Goal: Task Accomplishment & Management: Manage account settings

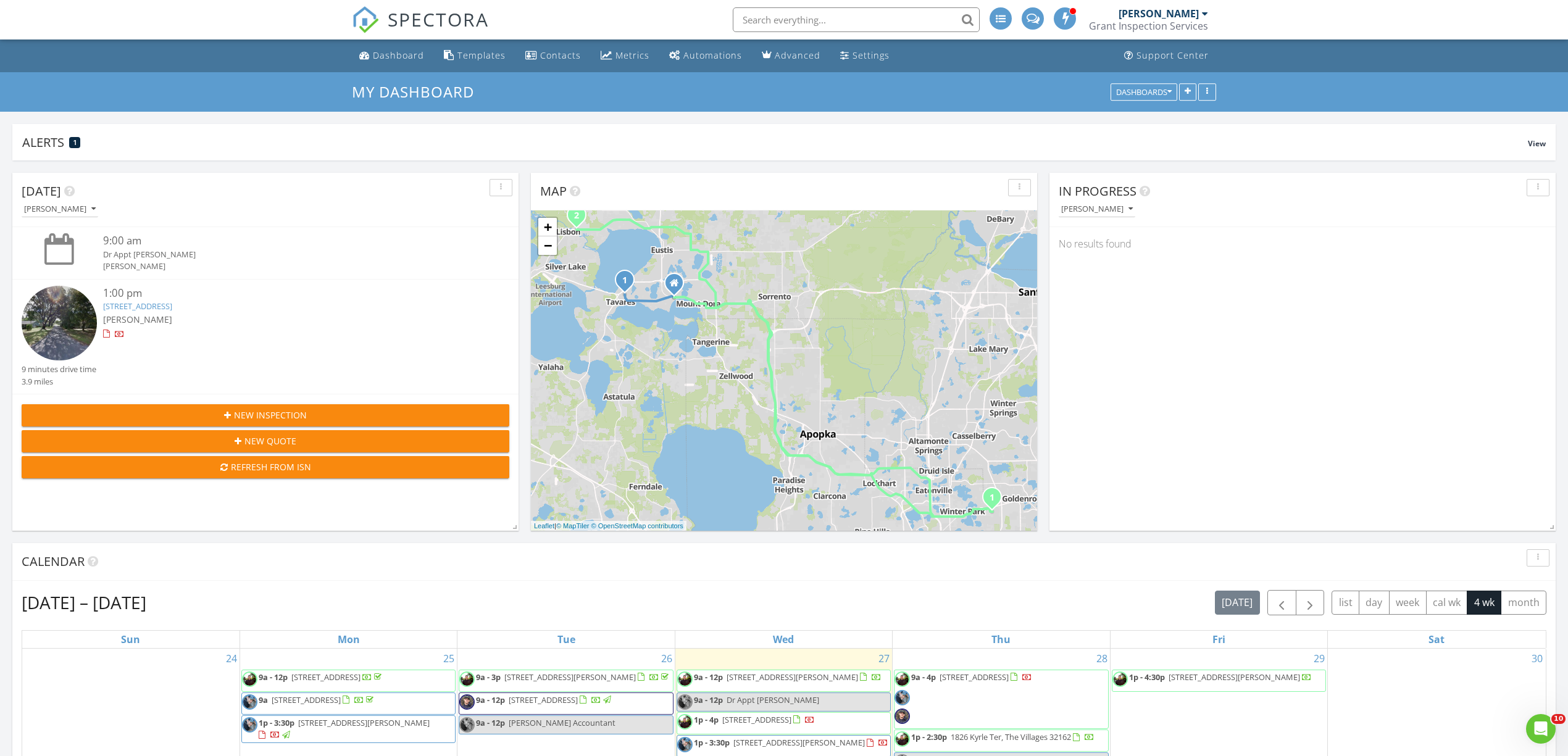
scroll to position [1427, 1594]
click at [1163, 16] on div "[PERSON_NAME]" at bounding box center [1158, 13] width 80 height 12
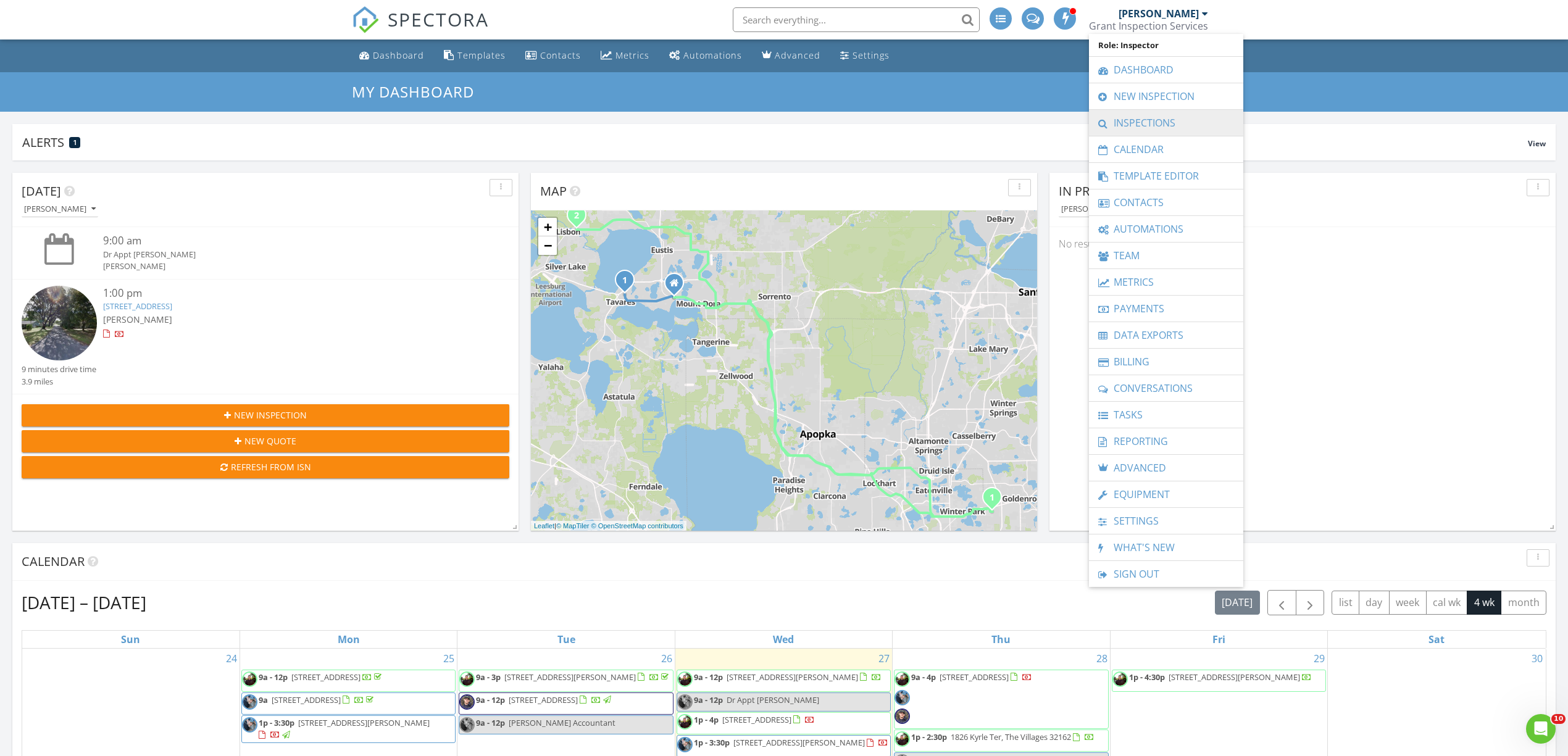
click at [1151, 119] on link "Inspections" at bounding box center [1167, 122] width 142 height 26
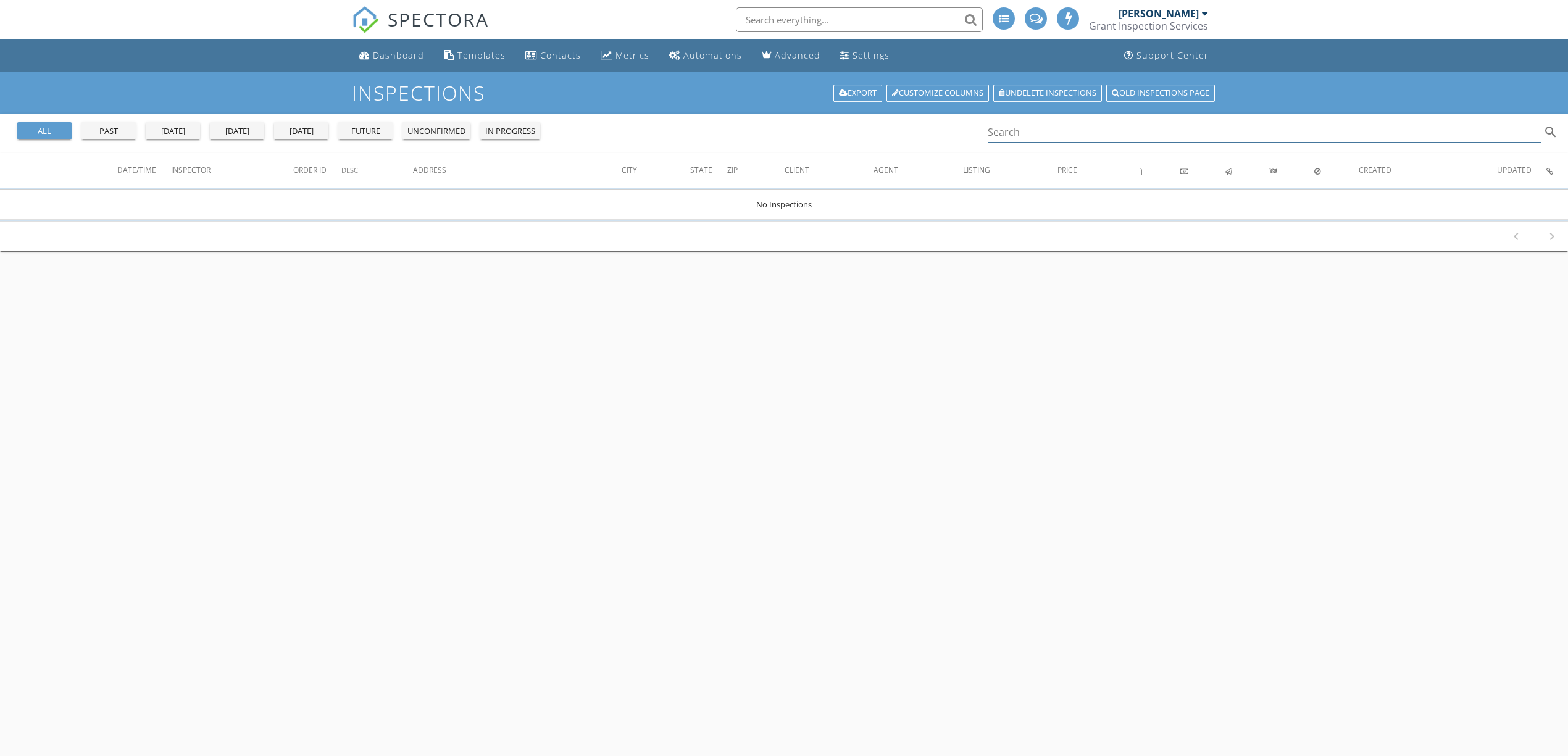
click at [1080, 136] on input "Search" at bounding box center [1264, 132] width 554 height 21
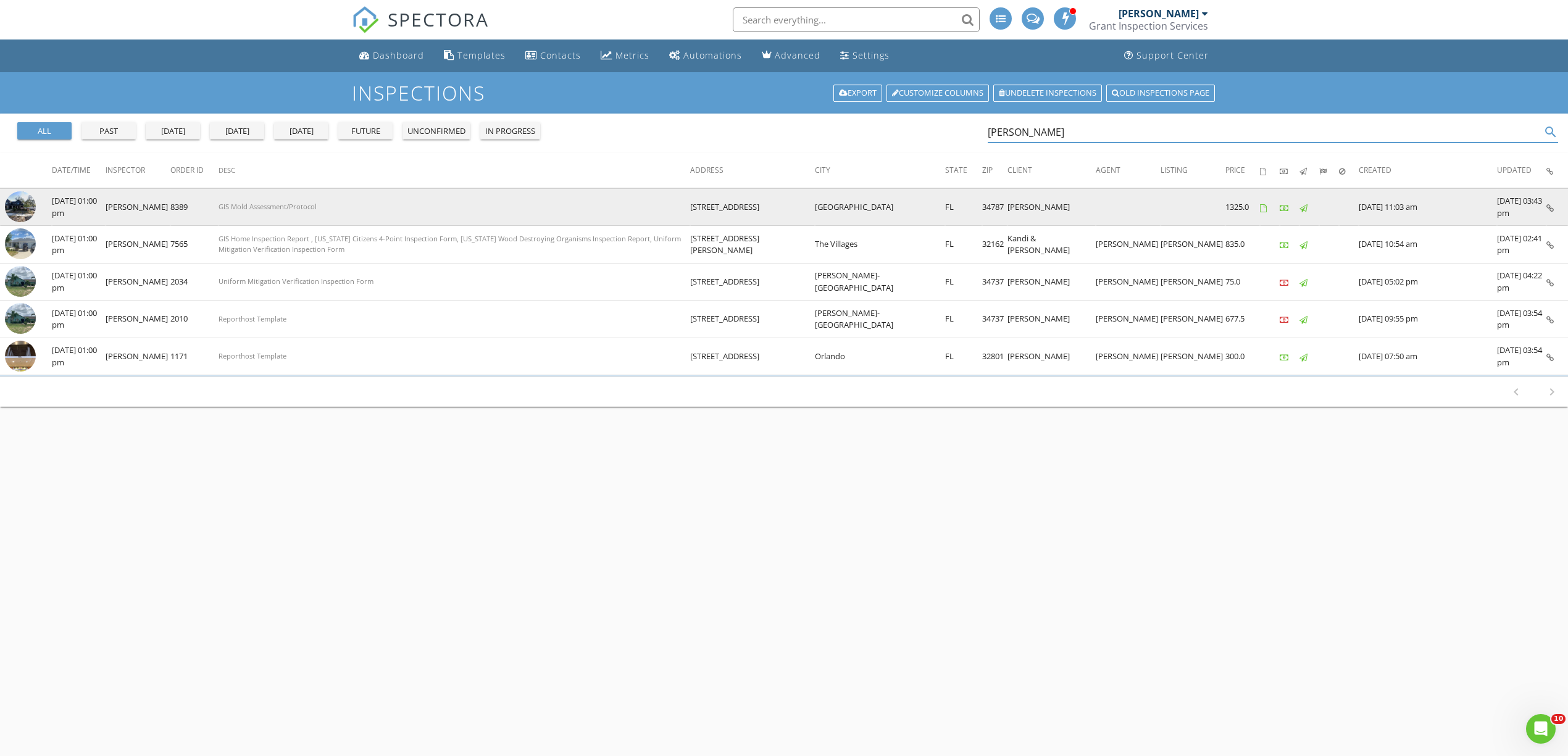
type input "jesse"
click at [23, 211] on img at bounding box center [20, 206] width 31 height 31
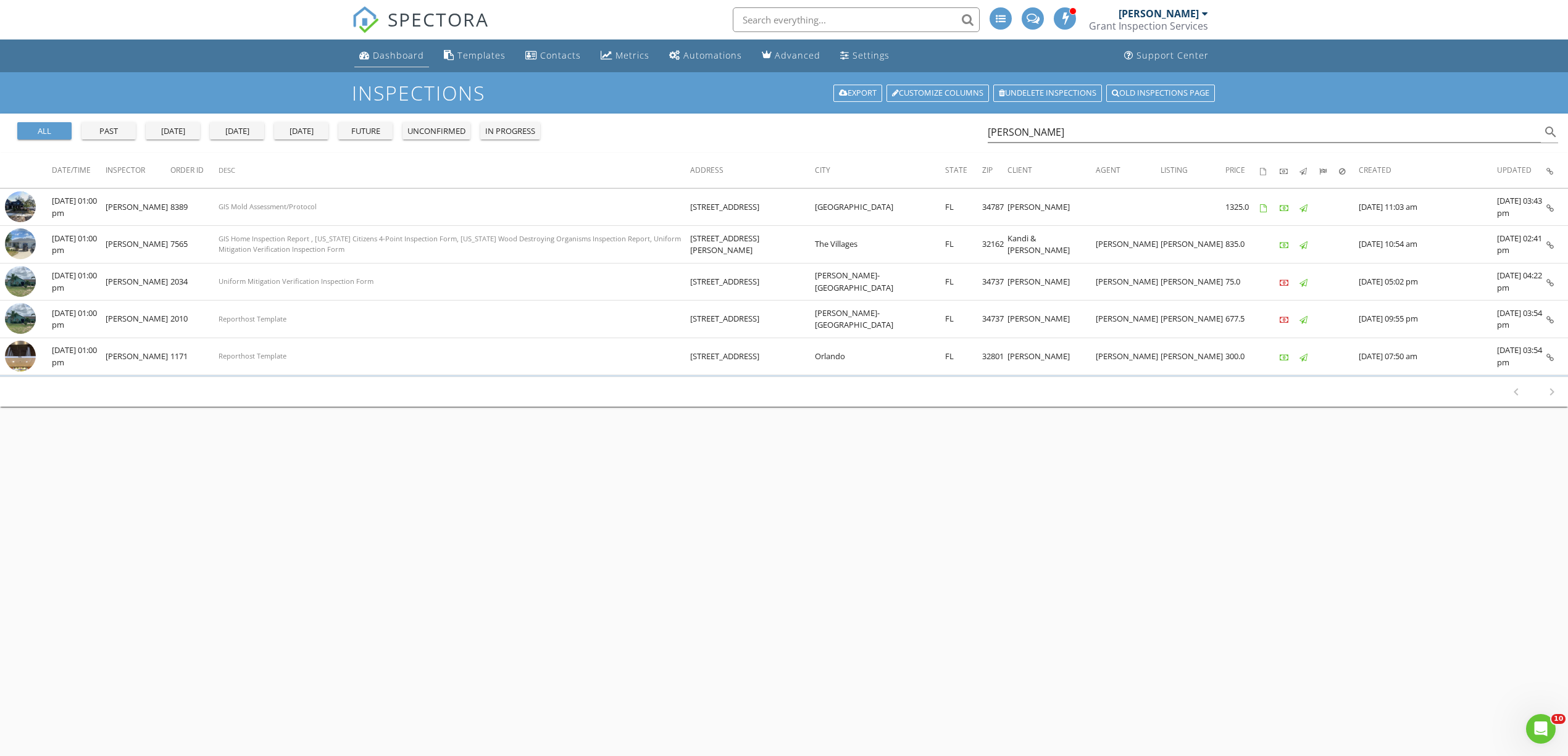
click at [403, 60] on div "Dashboard" at bounding box center [399, 55] width 51 height 12
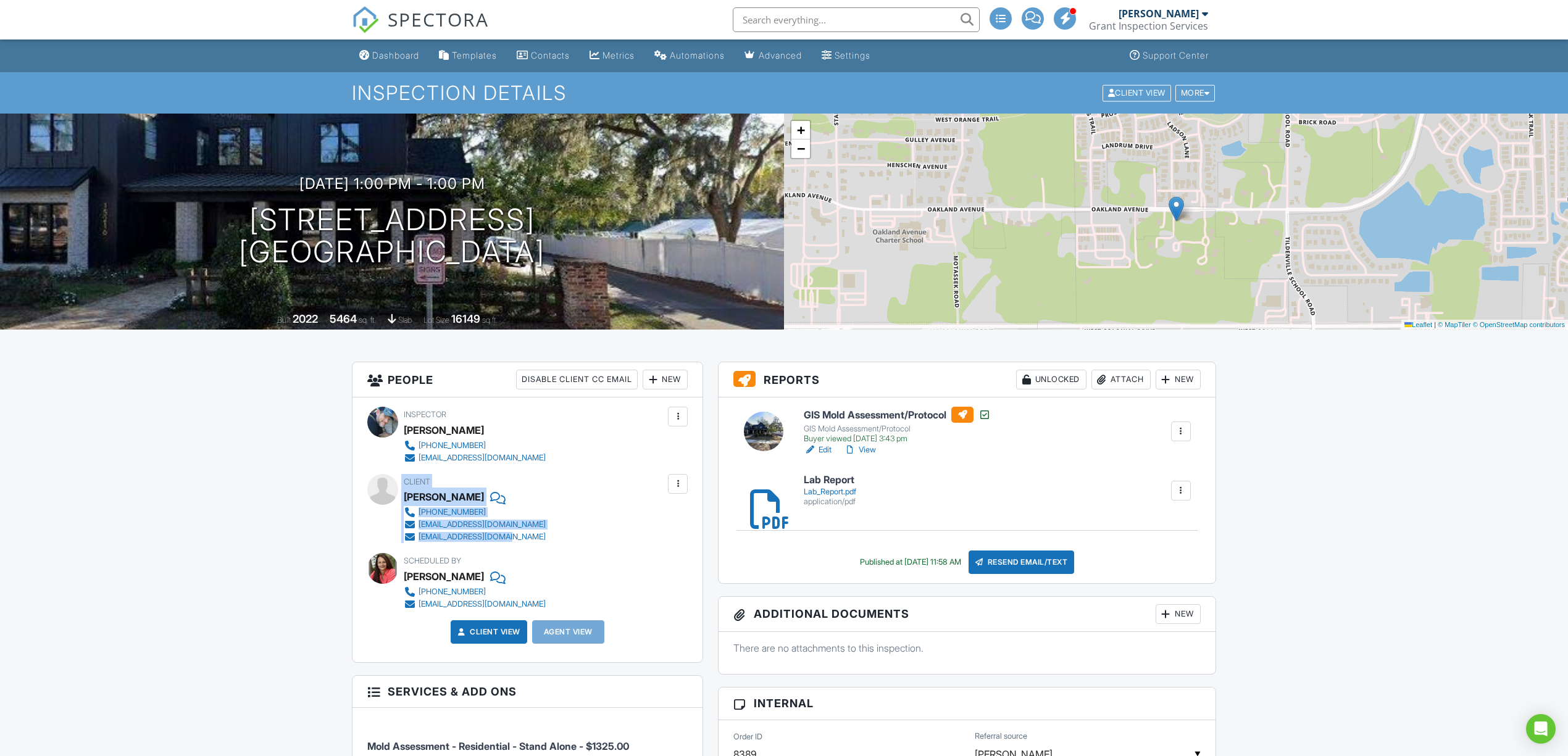
drag, startPoint x: 402, startPoint y: 497, endPoint x: 531, endPoint y: 536, distance: 134.8
click at [531, 536] on div "Client Jesse Bean 407-747-0915 nautilusemgt@gmail.com shaylaf2020@gmail.com" at bounding box center [527, 509] width 320 height 69
copy div "Client Jesse Bean 407-747-0915 nautilusemgt@gmail.com shaylaf2020@gmail.com"
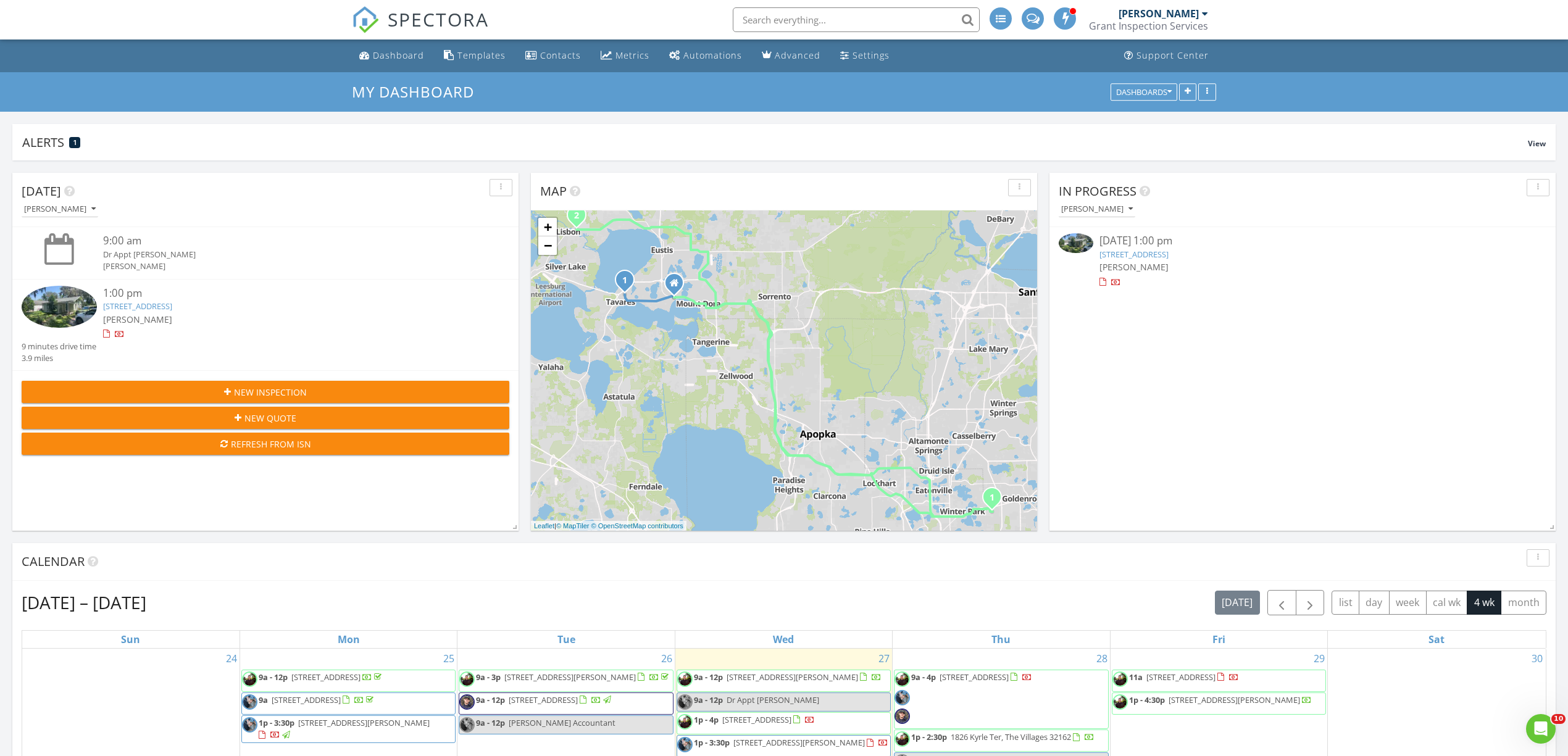
click at [65, 303] on img at bounding box center [59, 306] width 75 height 42
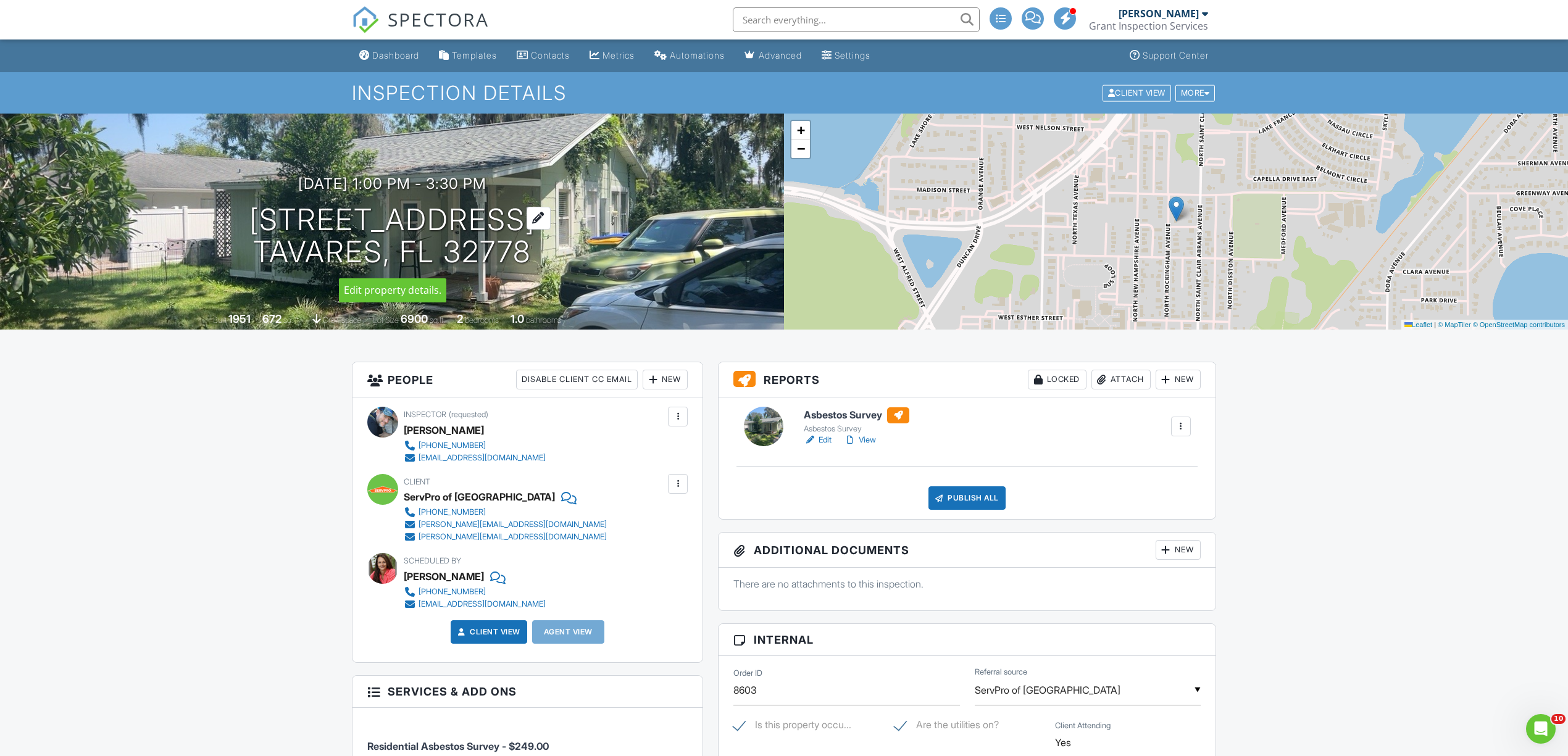
drag, startPoint x: 203, startPoint y: 215, endPoint x: 531, endPoint y: 247, distance: 329.6
click at [531, 247] on div "08/27/2025 1:00 pm - 3:30 pm 906 N Rockingham Ave Tavares, FL 32778" at bounding box center [392, 222] width 784 height 93
copy h1 "906 N Rockingham Ave Tavares, FL 32778"
click at [862, 63] on link "Settings" at bounding box center [846, 56] width 59 height 23
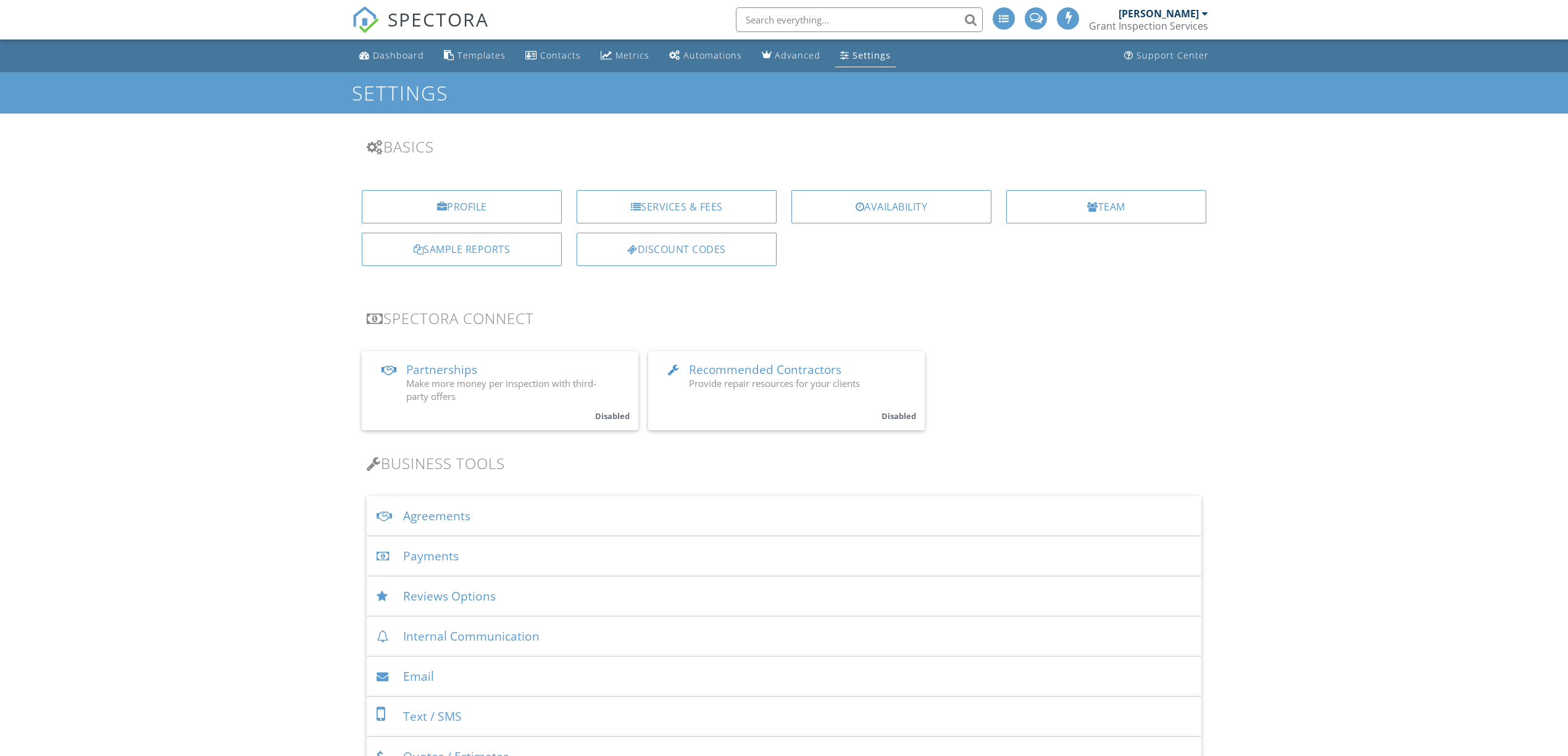
click at [664, 208] on div "Services & Fees" at bounding box center [677, 207] width 200 height 33
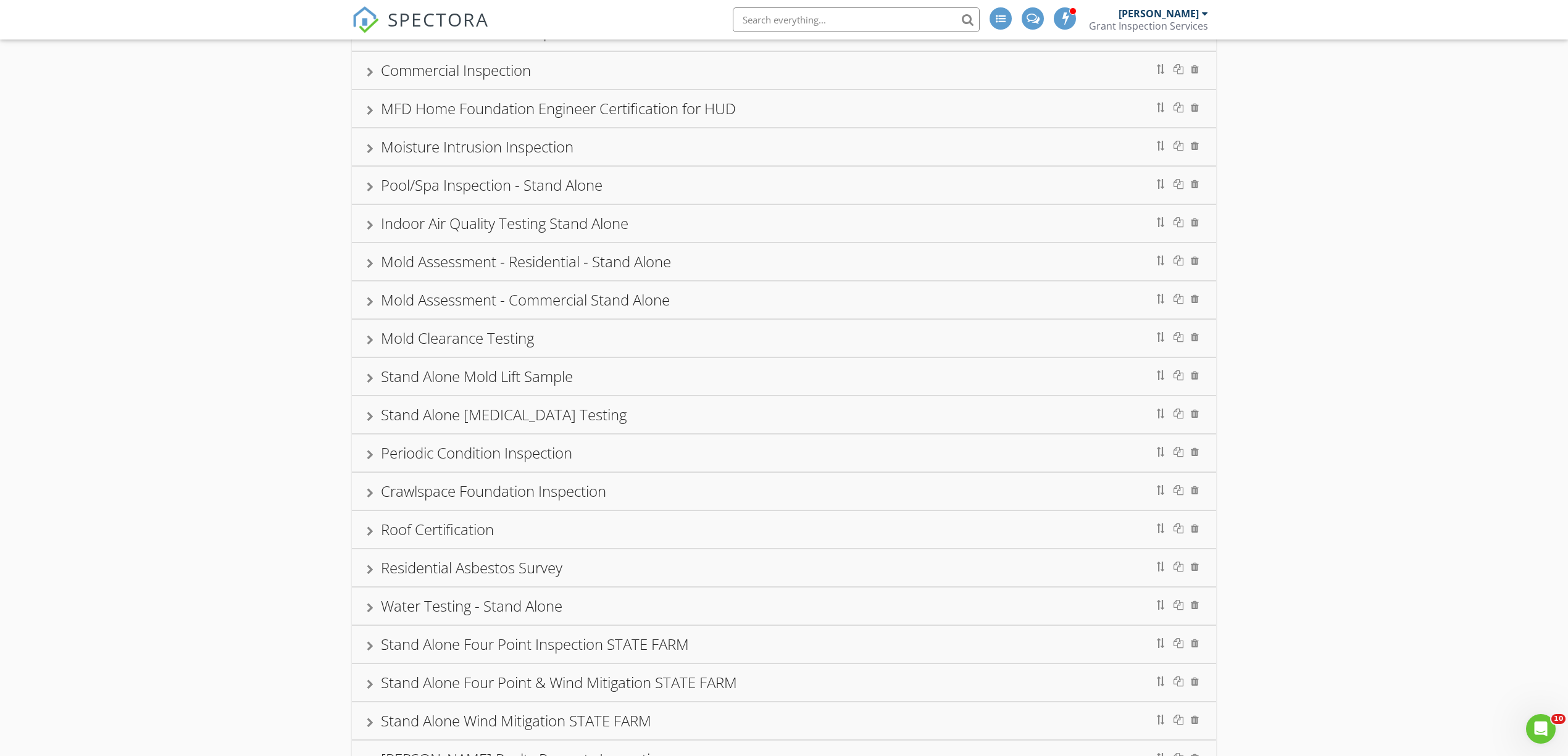
scroll to position [494, 0]
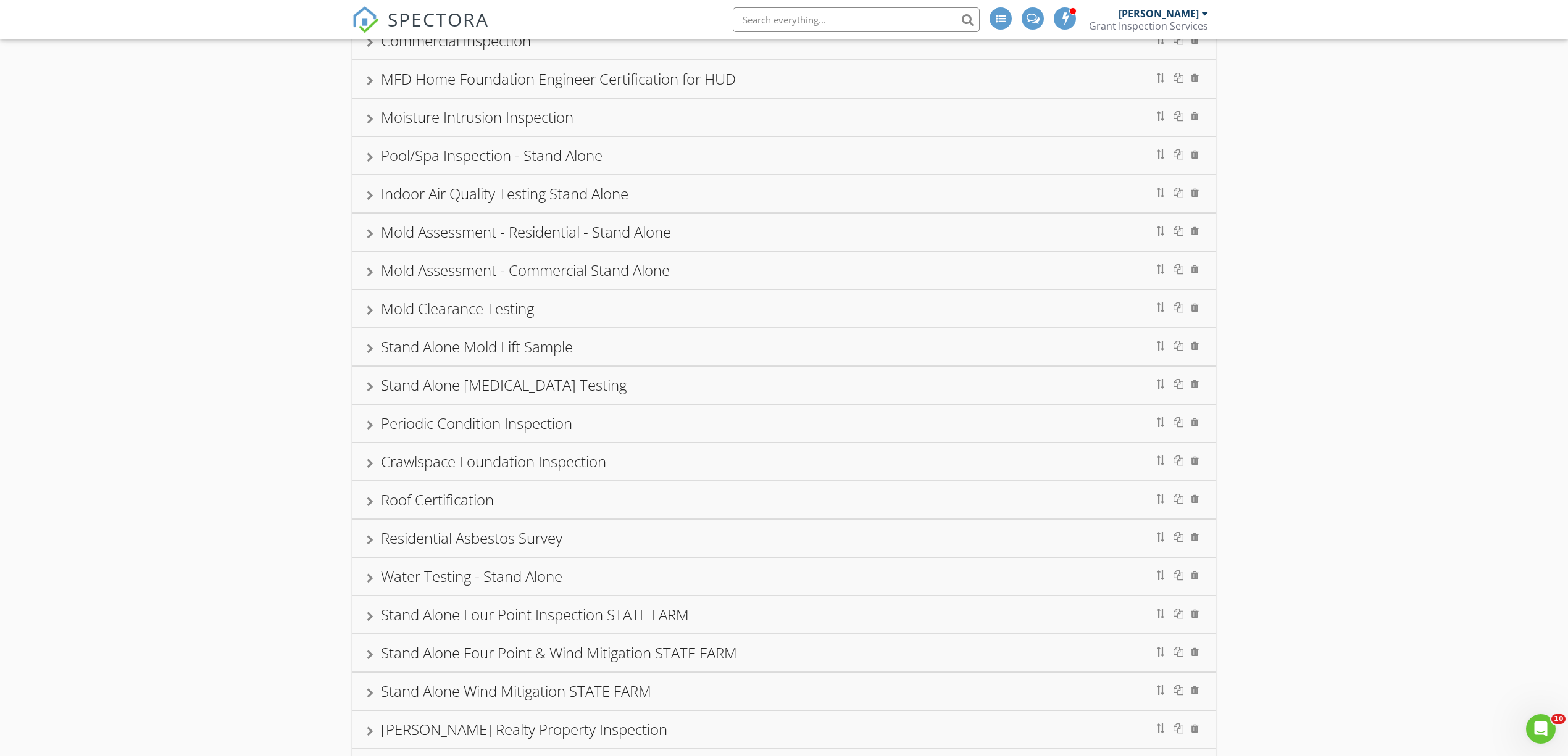
click at [583, 543] on div "Residential Asbestos Survey" at bounding box center [784, 538] width 835 height 22
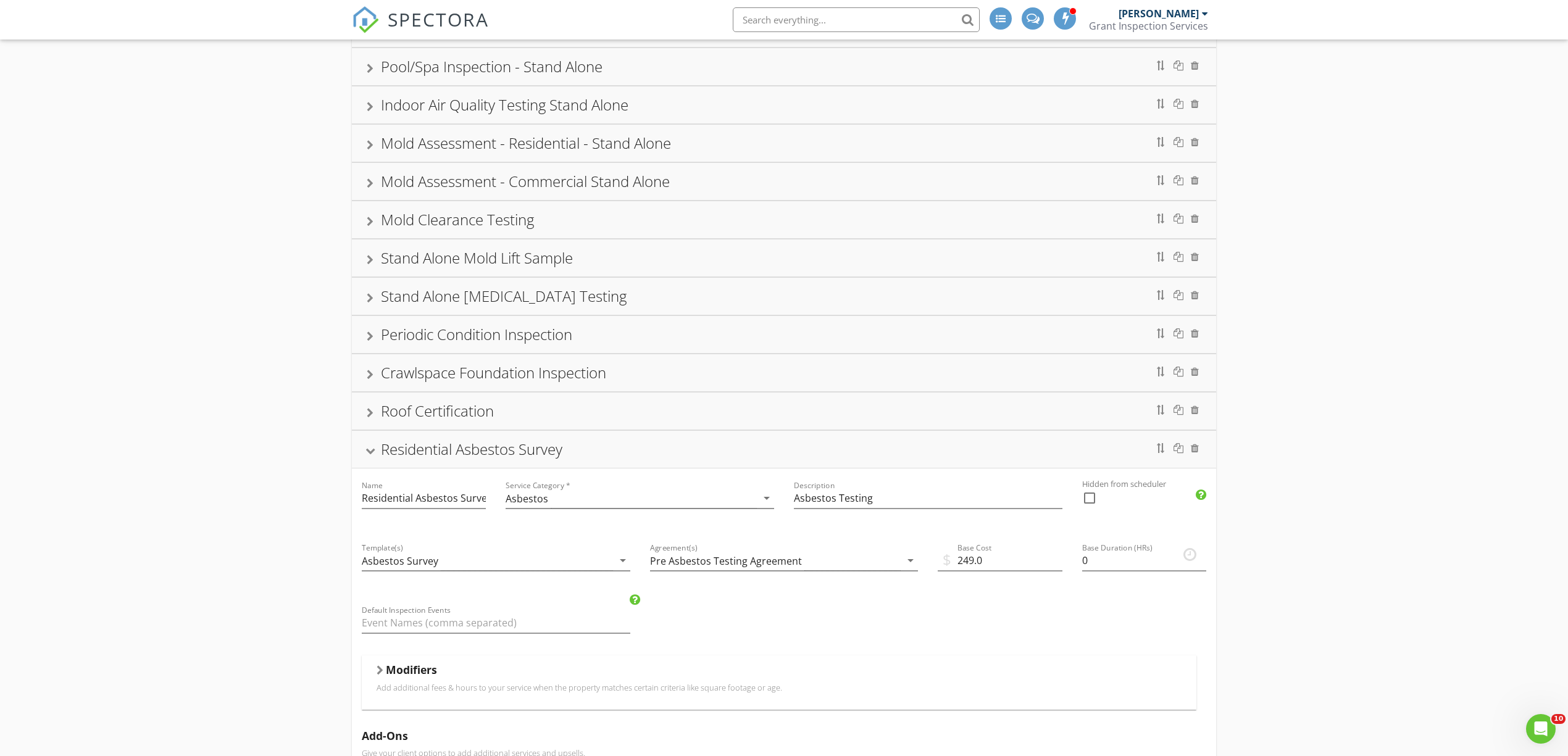
scroll to position [823, 0]
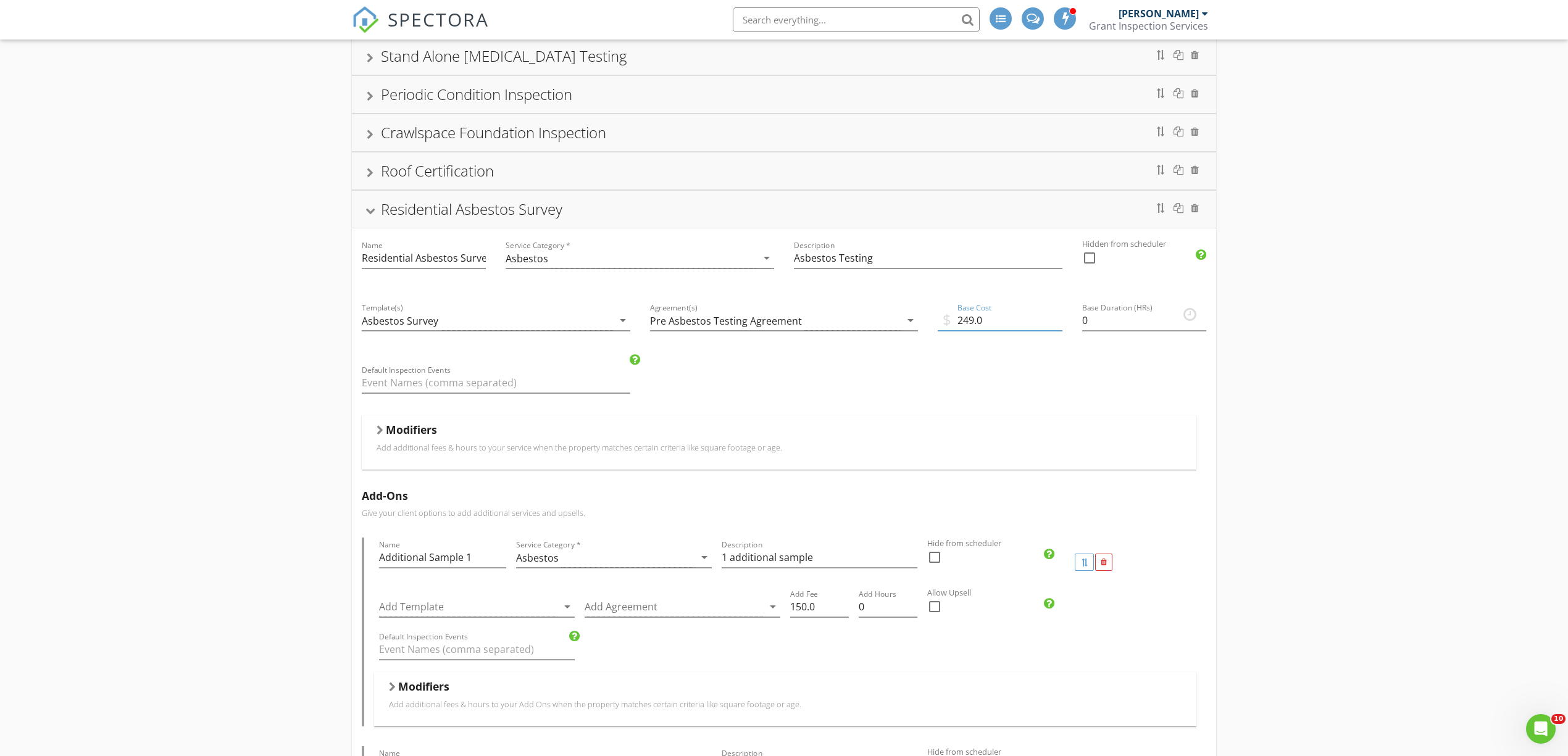
drag, startPoint x: 966, startPoint y: 331, endPoint x: 971, endPoint y: 329, distance: 5.4
click at [971, 329] on input "249.0" at bounding box center [1000, 320] width 124 height 21
type input "250.0"
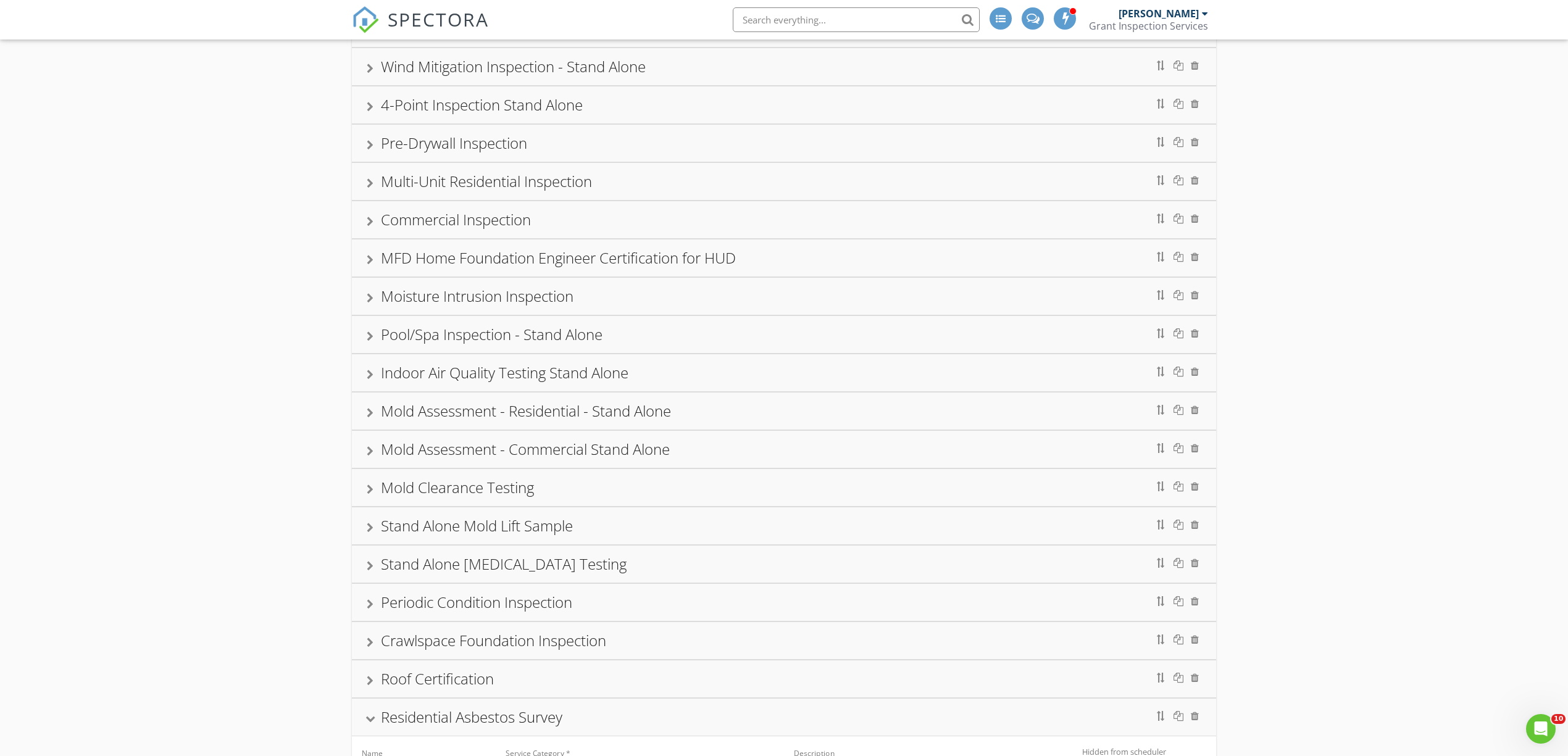
scroll to position [576, 0]
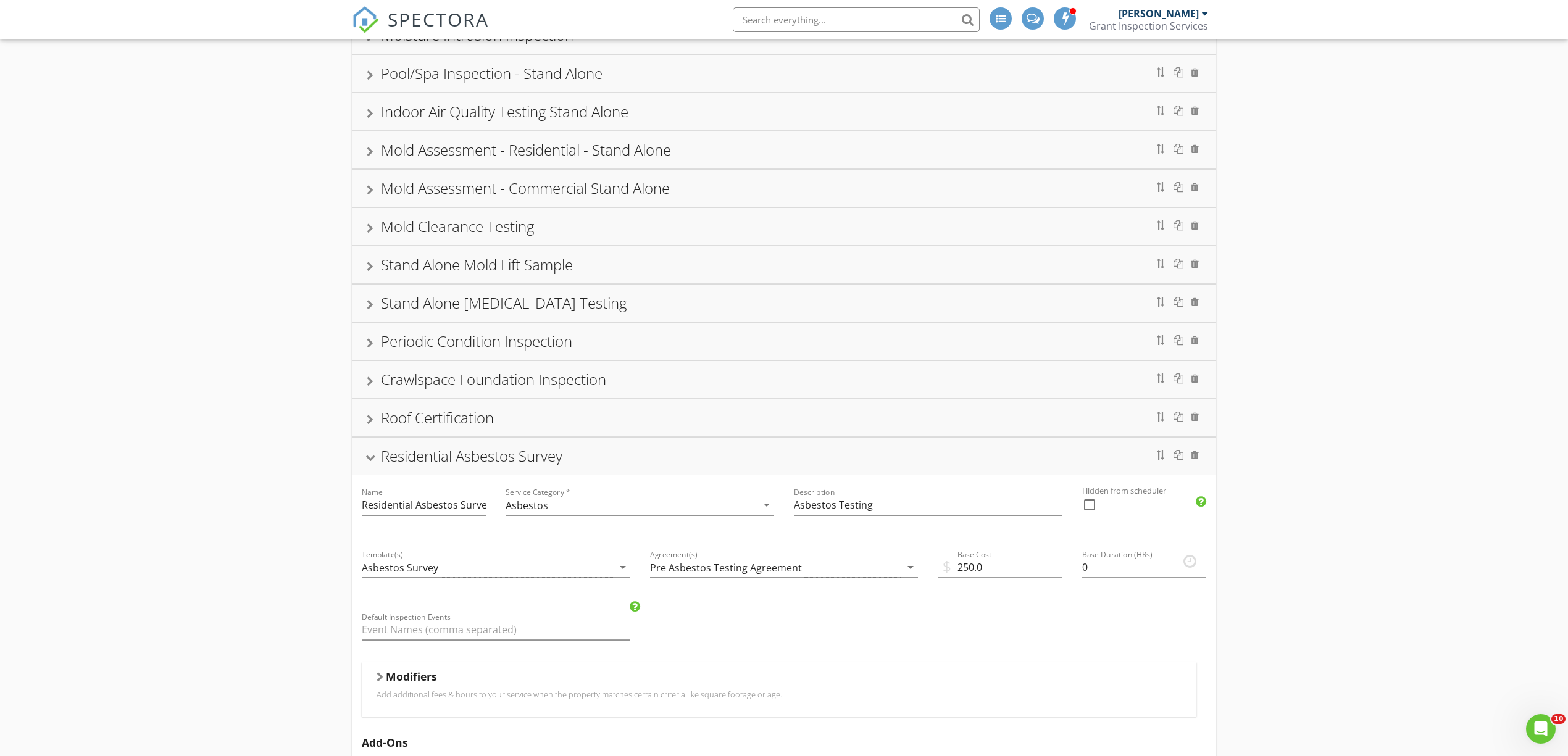
click at [418, 463] on div "Residential Asbestos Survey" at bounding box center [471, 456] width 181 height 21
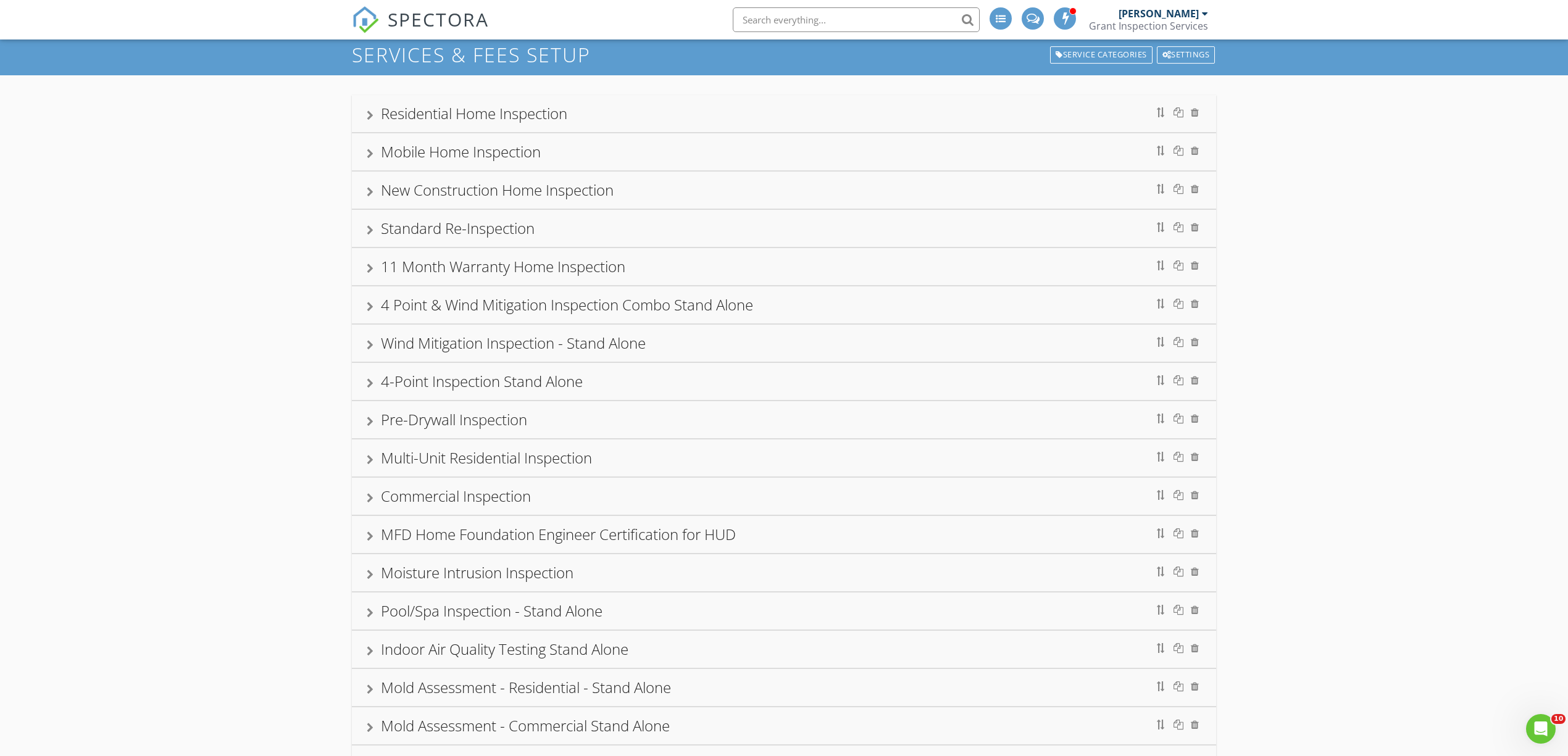
scroll to position [0, 0]
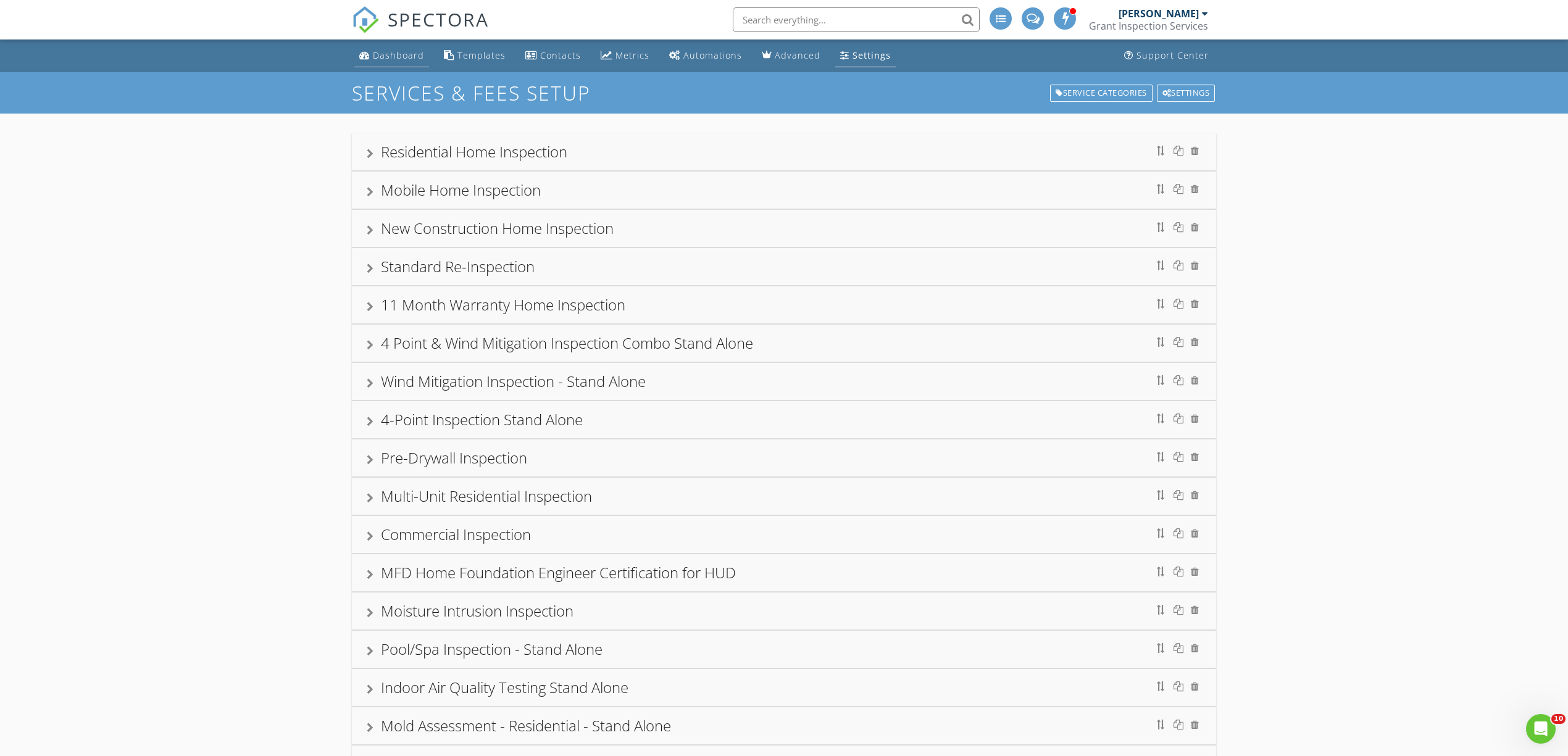
click at [407, 60] on div "Dashboard" at bounding box center [399, 55] width 51 height 12
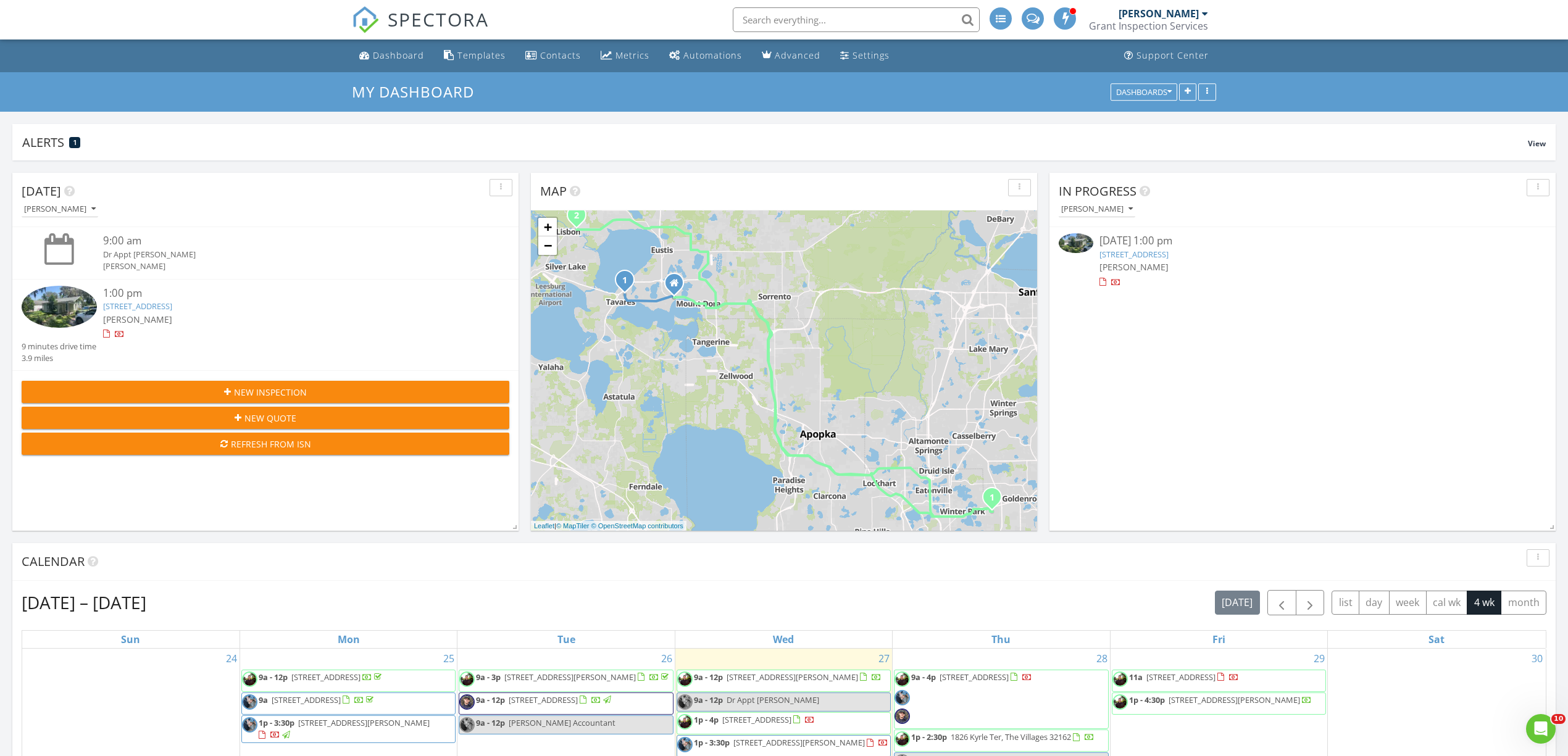
click at [82, 302] on img at bounding box center [59, 306] width 75 height 42
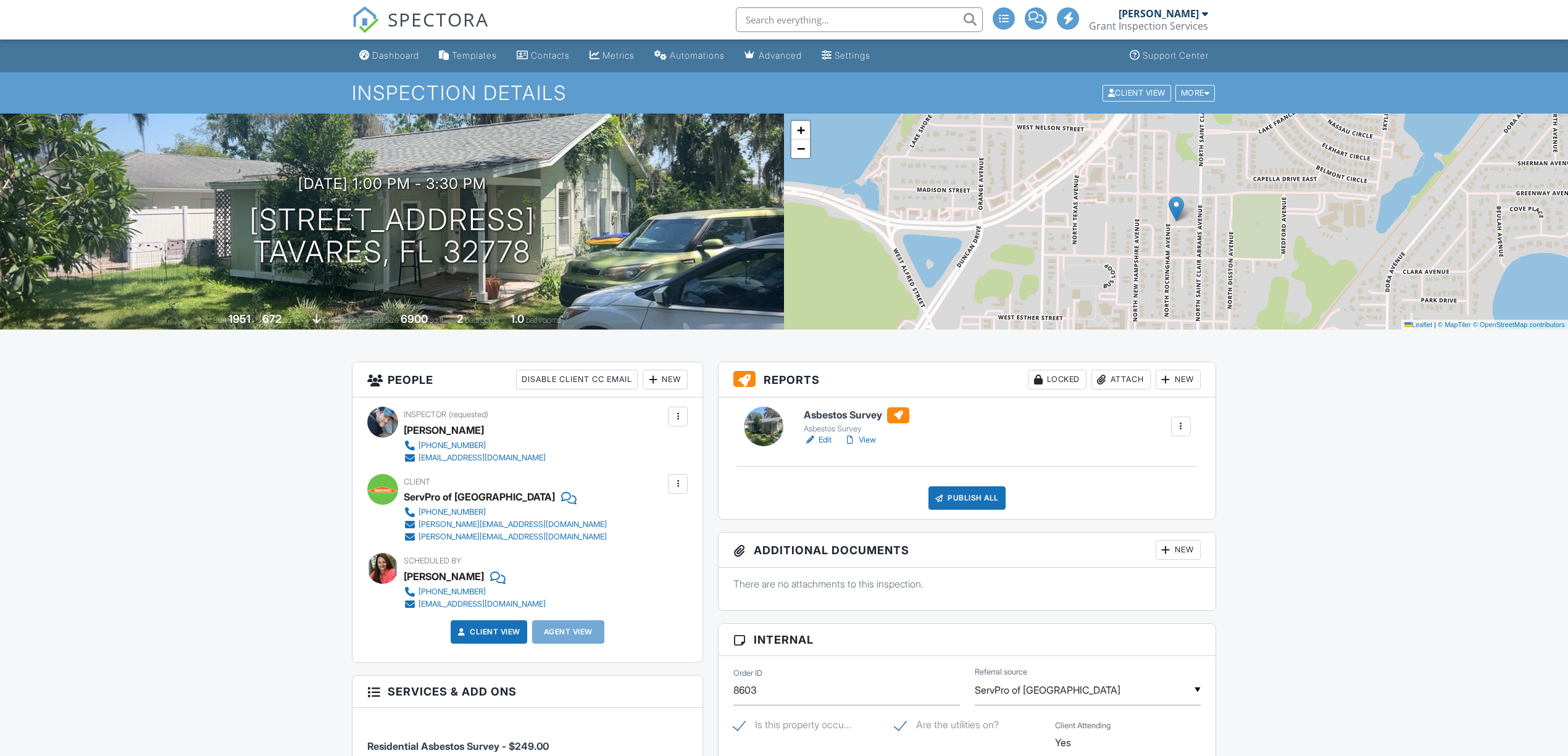
scroll to position [576, 0]
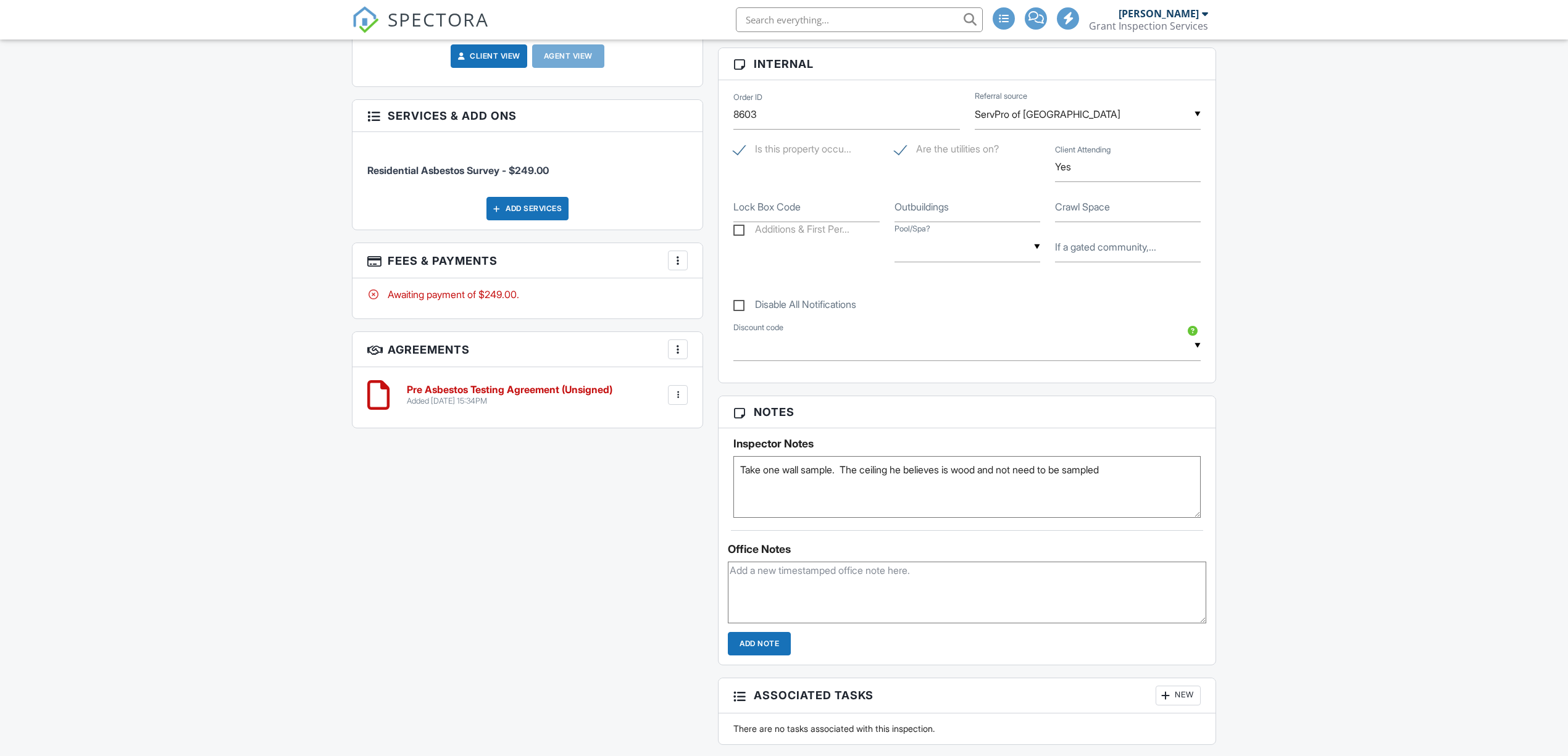
click at [672, 266] on div at bounding box center [678, 260] width 12 height 12
click at [702, 298] on li "Edit Fees & Payments" at bounding box center [740, 298] width 129 height 31
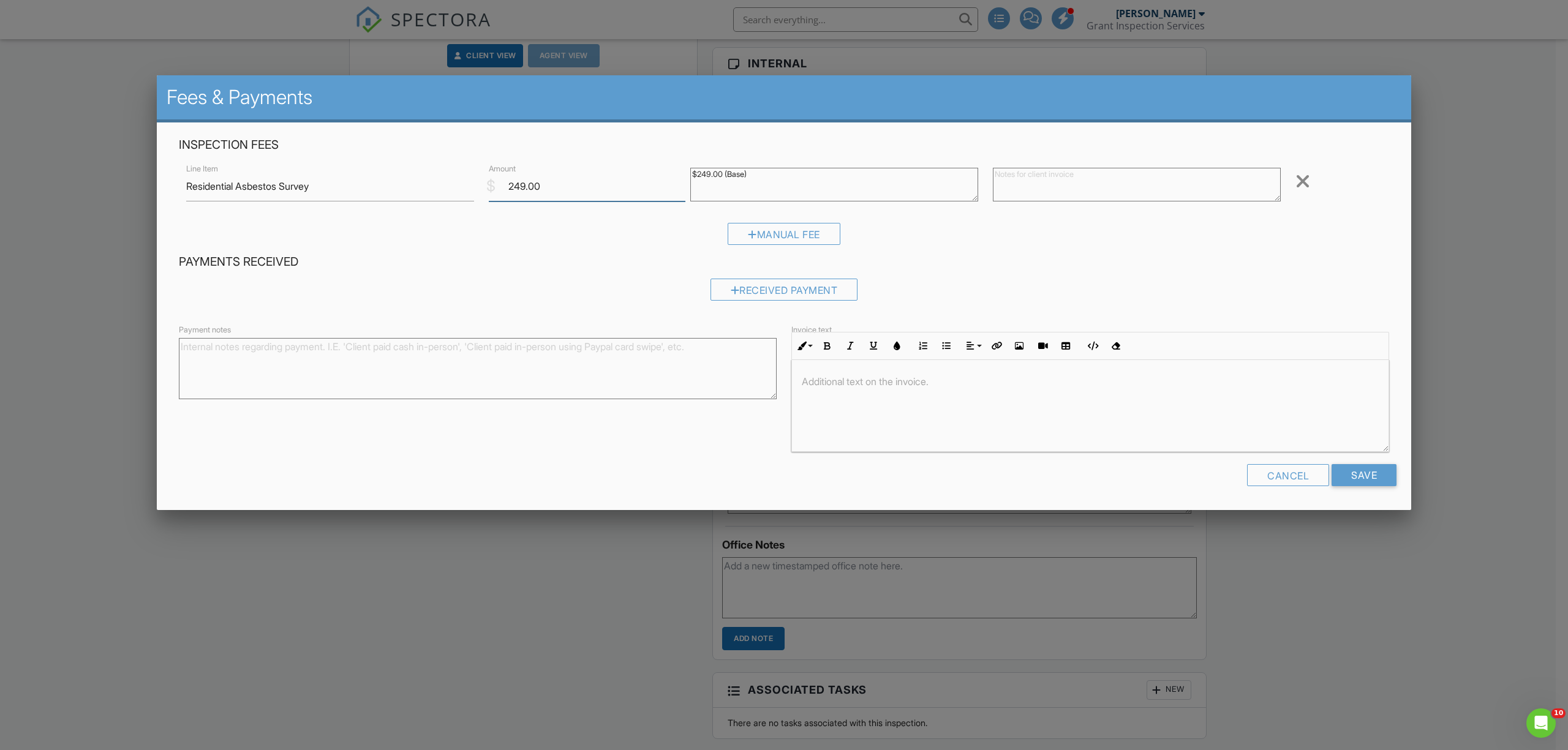
drag, startPoint x: 515, startPoint y: 187, endPoint x: 525, endPoint y: 186, distance: 10.0
click at [525, 186] on input "249.00" at bounding box center [586, 186] width 196 height 30
type input "250.00"
click at [1372, 471] on input "Save" at bounding box center [1364, 475] width 65 height 22
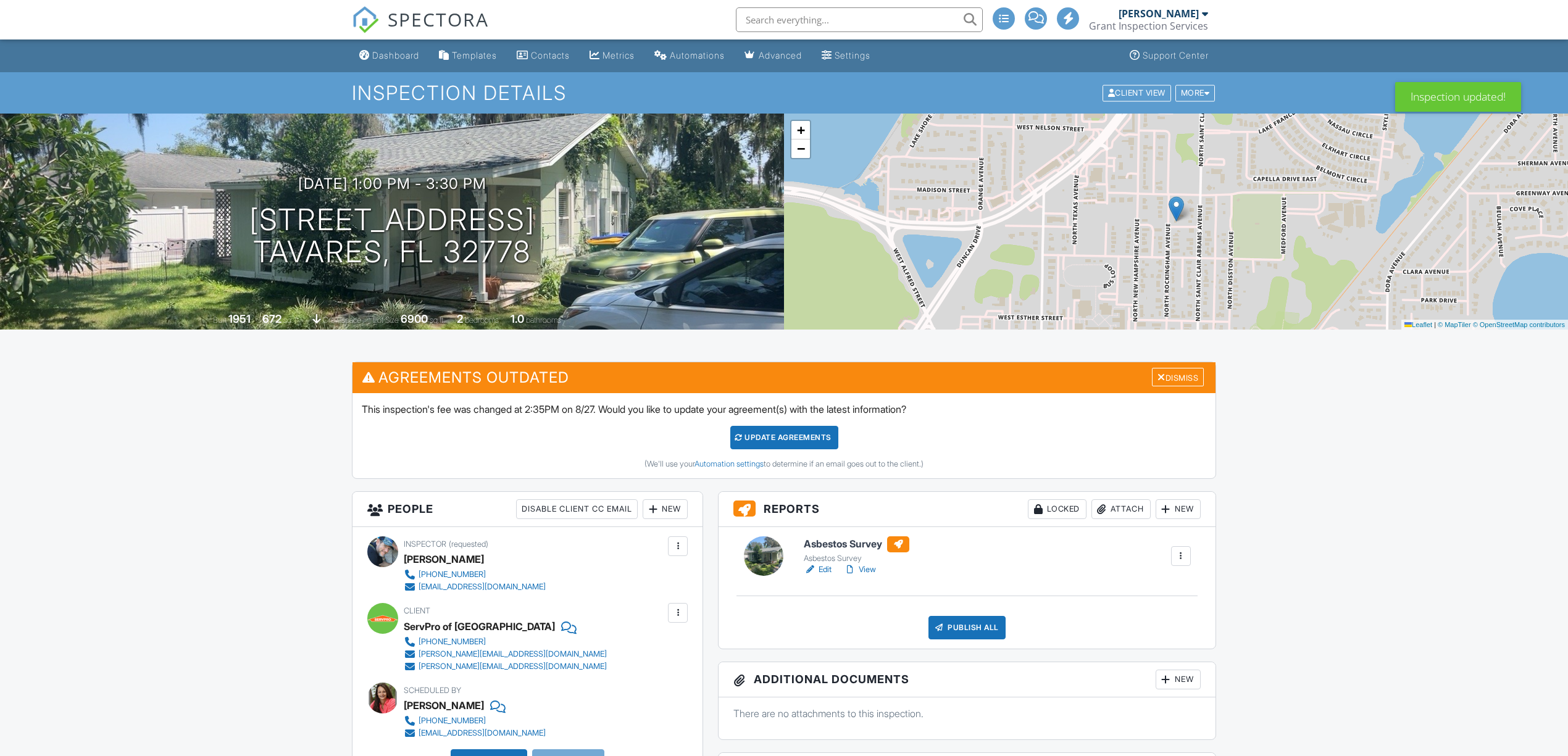
click at [800, 444] on div "Update Agreements" at bounding box center [784, 438] width 108 height 23
